Goal: Information Seeking & Learning: Learn about a topic

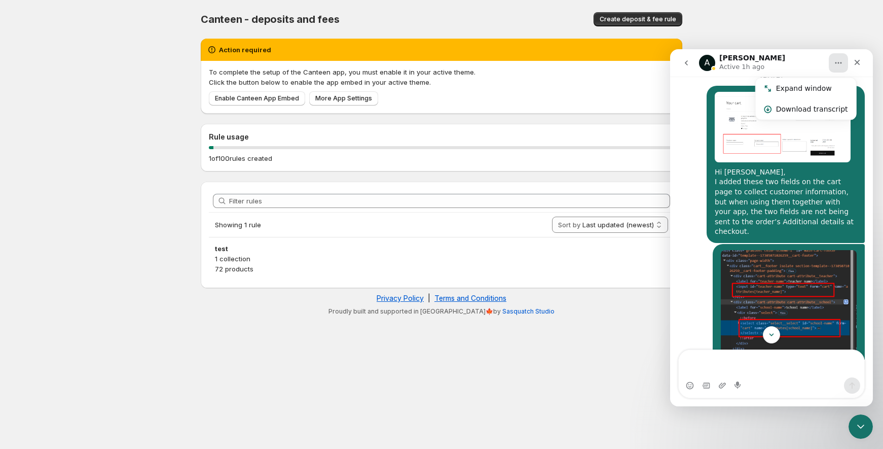
scroll to position [779, 0]
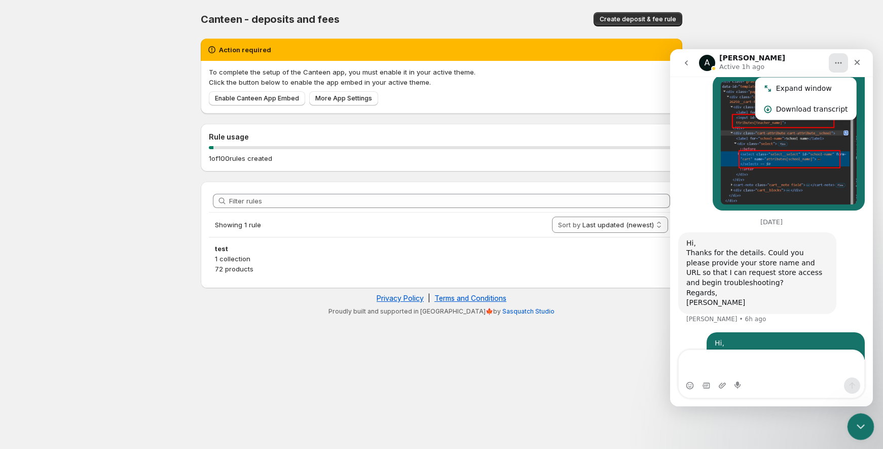
click at [849, 428] on div "Close Intercom Messenger" at bounding box center [859, 425] width 24 height 24
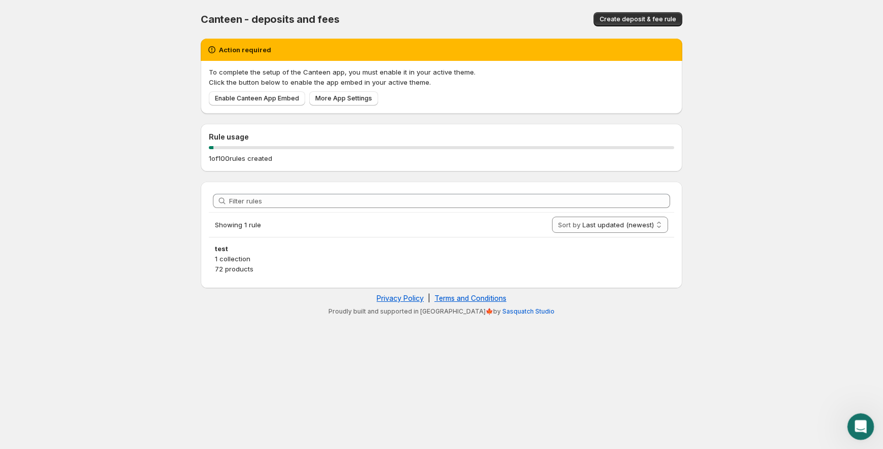
scroll to position [780, 0]
click at [859, 426] on icon "Open Intercom Messenger" at bounding box center [859, 425] width 7 height 8
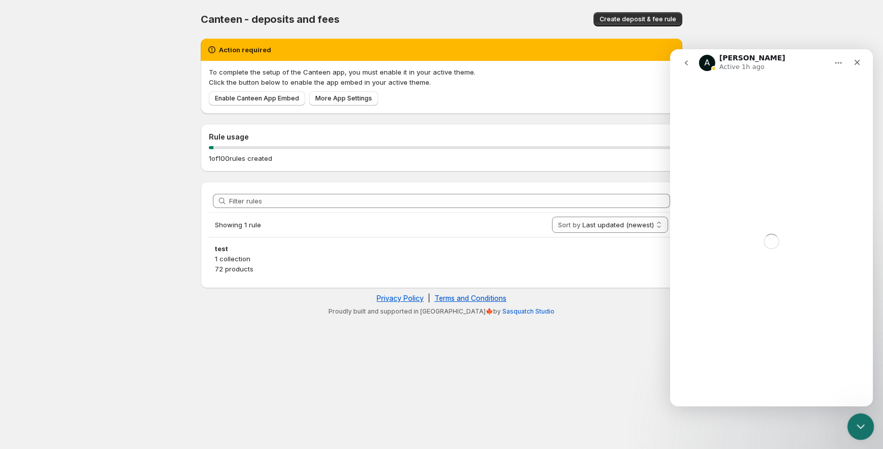
click at [859, 425] on icon "Close Intercom Messenger" at bounding box center [860, 425] width 12 height 12
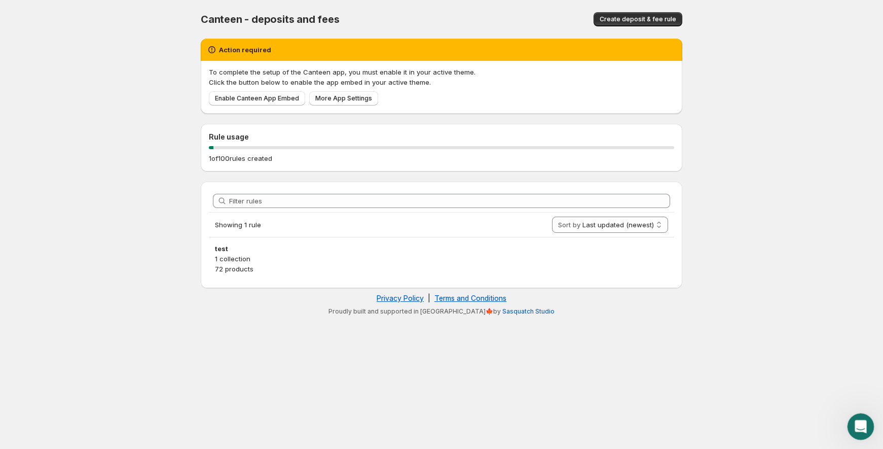
click at [859, 425] on icon "Open Intercom Messenger" at bounding box center [860, 425] width 17 height 17
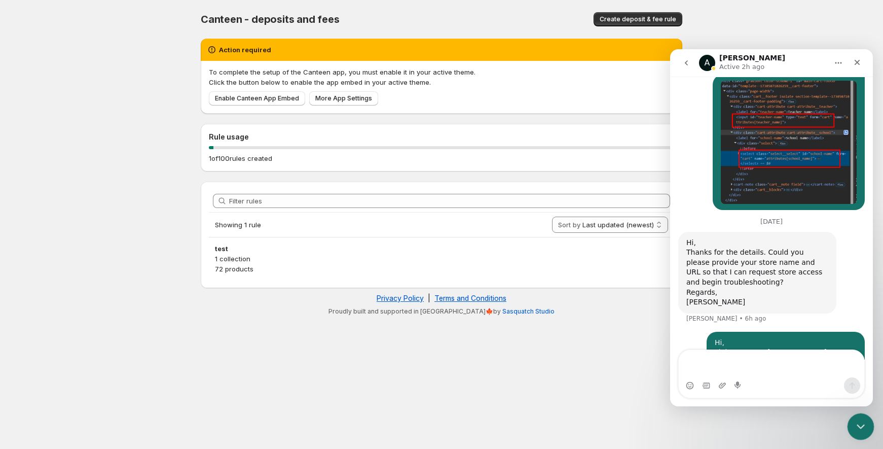
click at [854, 427] on icon "Close Intercom Messenger" at bounding box center [860, 425] width 12 height 12
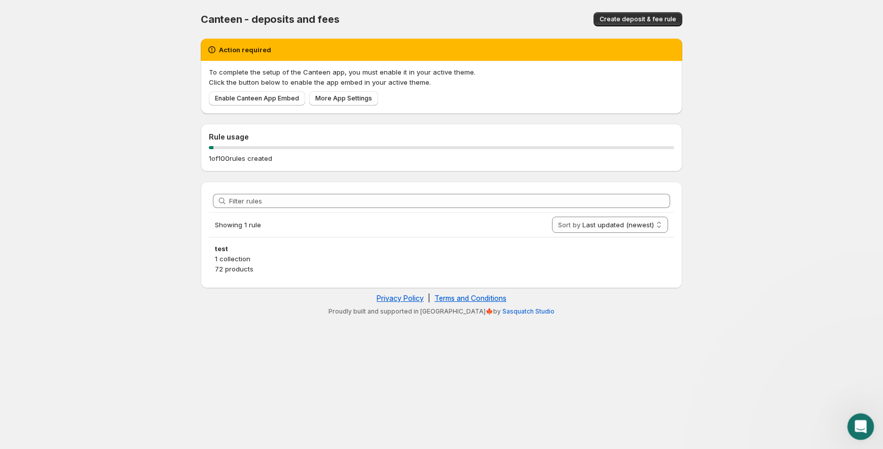
click at [854, 427] on icon "Open Intercom Messenger" at bounding box center [860, 425] width 17 height 17
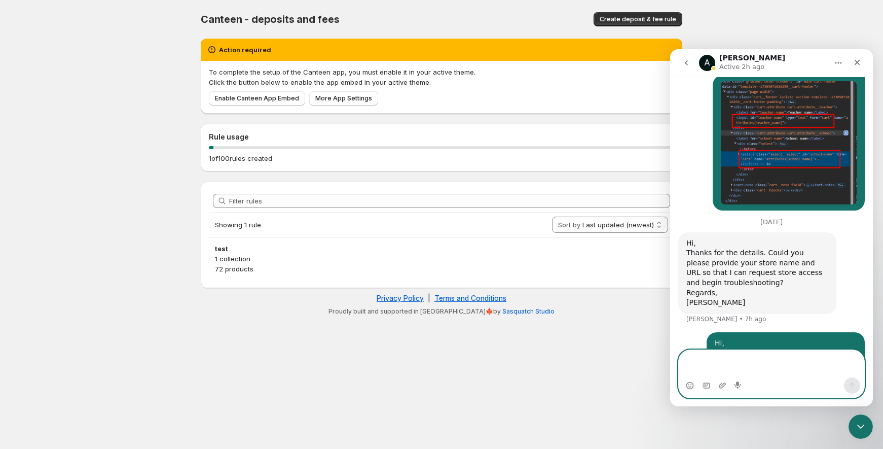
scroll to position [554, 0]
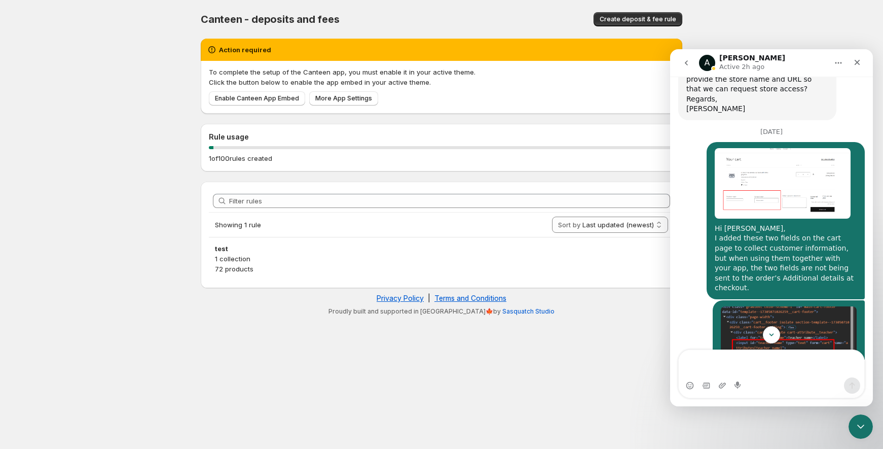
click at [708, 61] on div "A" at bounding box center [707, 63] width 16 height 16
click at [736, 58] on h1 "[PERSON_NAME]" at bounding box center [753, 58] width 66 height 8
click at [844, 64] on button "Home" at bounding box center [838, 62] width 19 height 19
click at [686, 64] on icon "go back" at bounding box center [687, 63] width 8 height 8
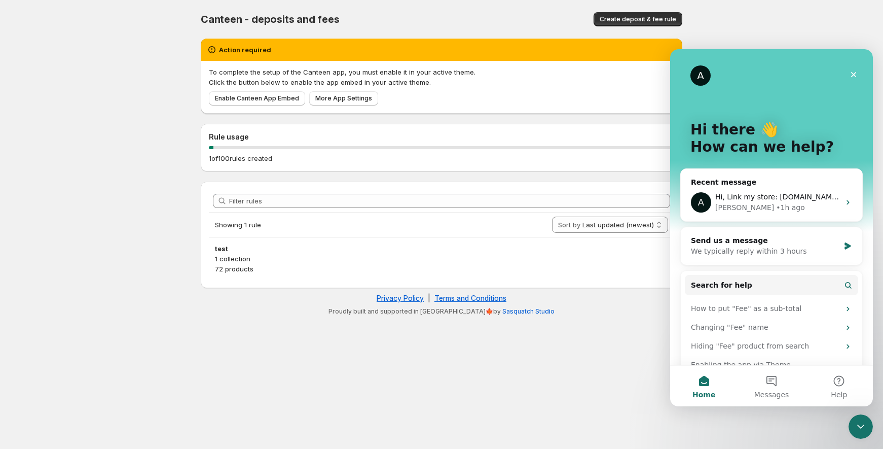
scroll to position [0, 0]
click at [737, 253] on div "We typically reply within 3 hours" at bounding box center [765, 251] width 149 height 11
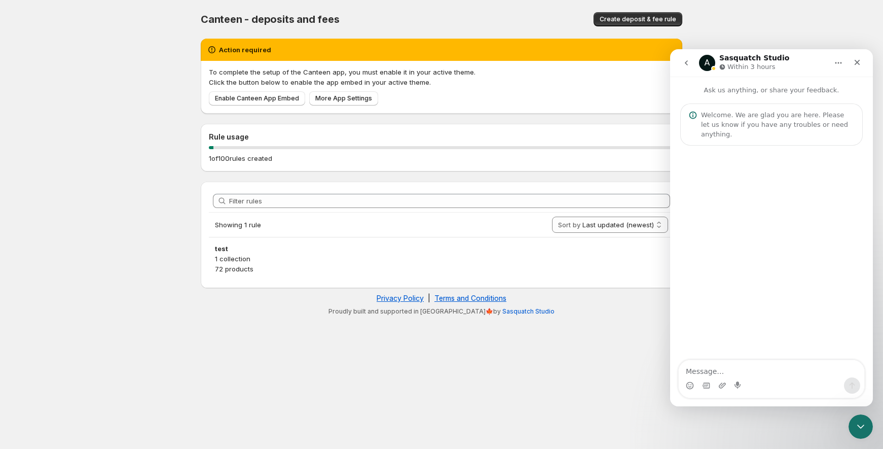
click at [688, 62] on icon "go back" at bounding box center [687, 63] width 8 height 8
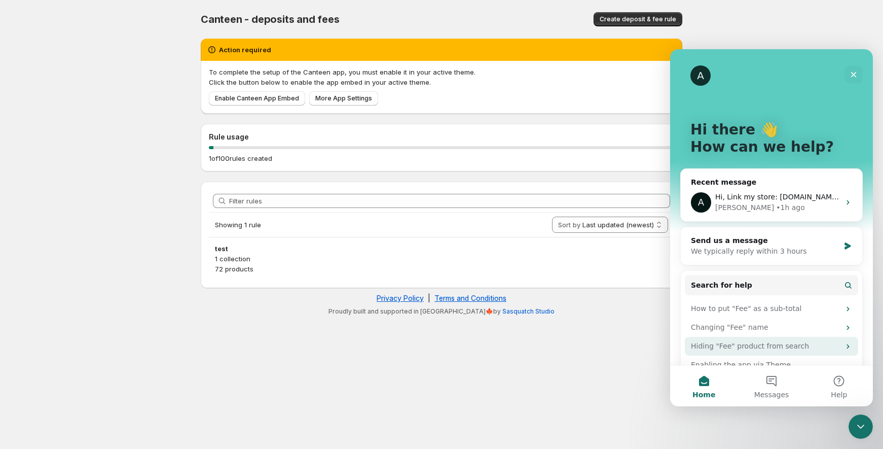
scroll to position [18, 0]
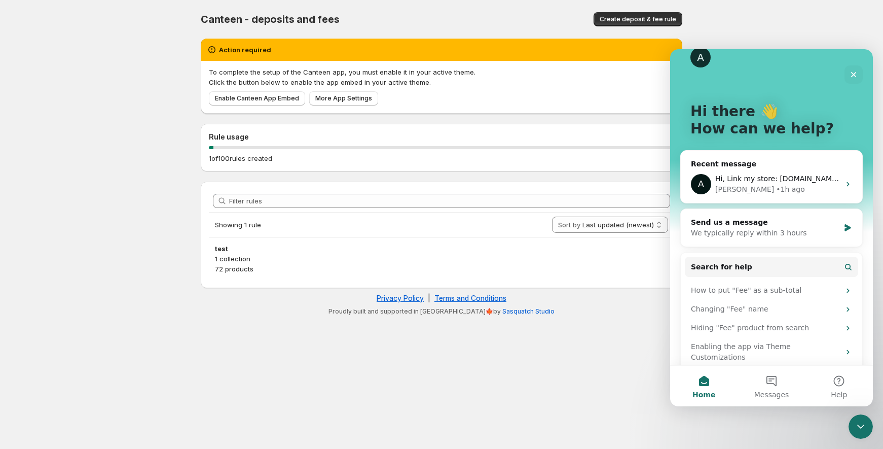
click at [110, 205] on body "Home Help Canteen - deposits and fees. This page is ready Canteen - deposits an…" at bounding box center [441, 224] width 883 height 449
drag, startPoint x: 327, startPoint y: 310, endPoint x: 464, endPoint y: 316, distance: 136.6
click at [464, 316] on footer "Privacy Policy | Terms and Conditions Proudly built and supported in [GEOGRAPHI…" at bounding box center [442, 304] width 482 height 32
click at [457, 315] on div at bounding box center [457, 315] width 0 height 0
click at [393, 330] on body "Home Help Canteen - deposits and fees. This page is ready Canteen - deposits an…" at bounding box center [441, 224] width 883 height 449
